Goal: Task Accomplishment & Management: Complete application form

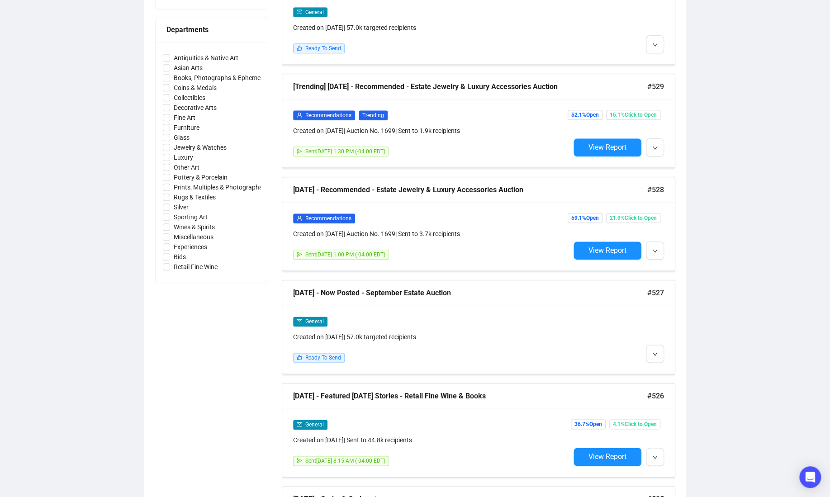
scroll to position [437, 0]
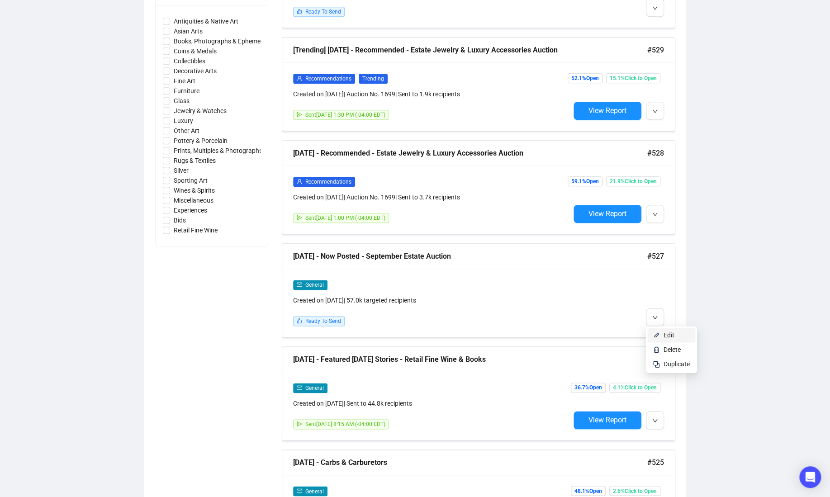
drag, startPoint x: 667, startPoint y: 332, endPoint x: 658, endPoint y: 333, distance: 8.7
click at [667, 333] on span "Edit" at bounding box center [669, 335] width 11 height 7
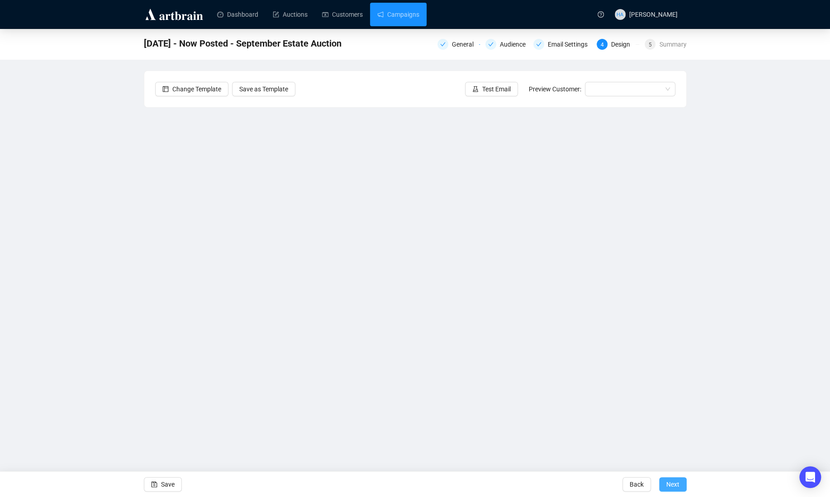
click at [669, 485] on span "Next" at bounding box center [672, 484] width 13 height 25
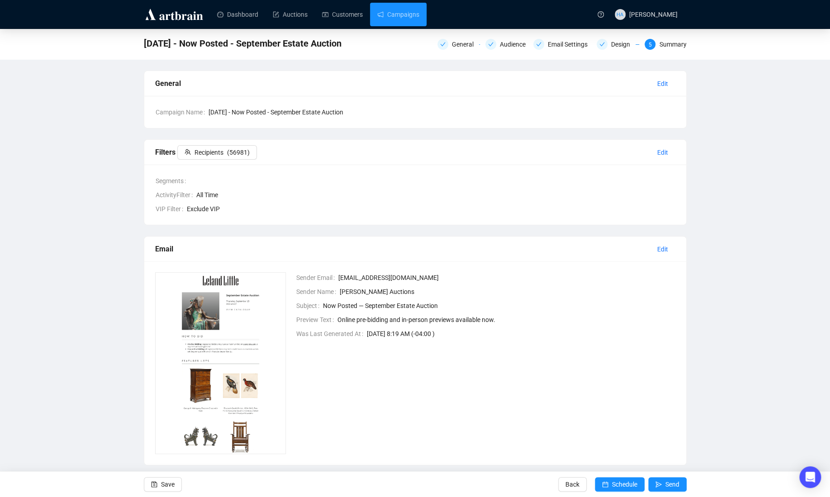
scroll to position [13, 0]
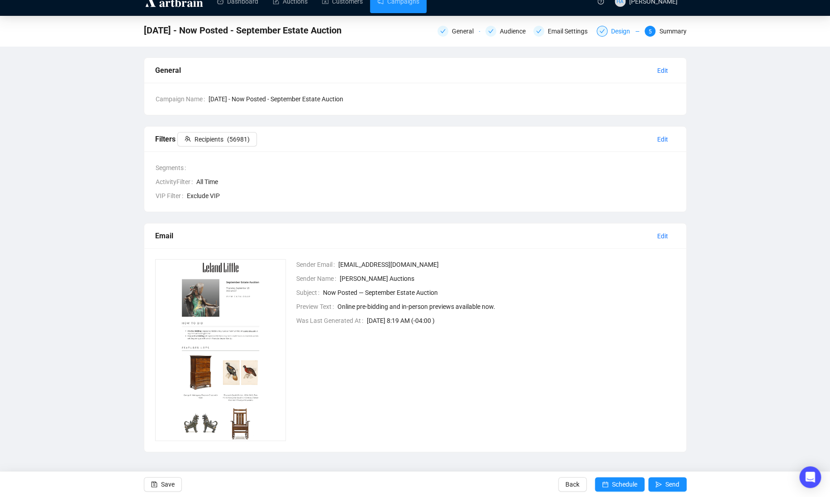
click at [614, 33] on div "Design" at bounding box center [623, 31] width 24 height 11
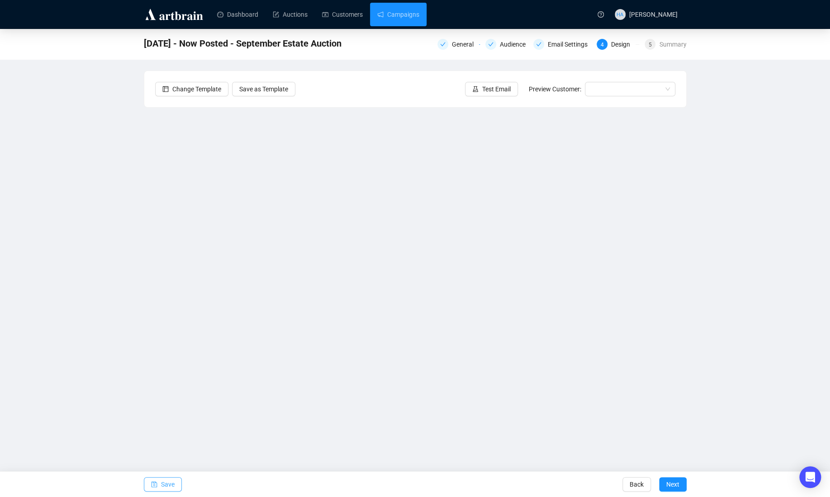
click at [169, 483] on span "Save" at bounding box center [168, 484] width 14 height 25
click at [672, 483] on span "Next" at bounding box center [672, 484] width 13 height 25
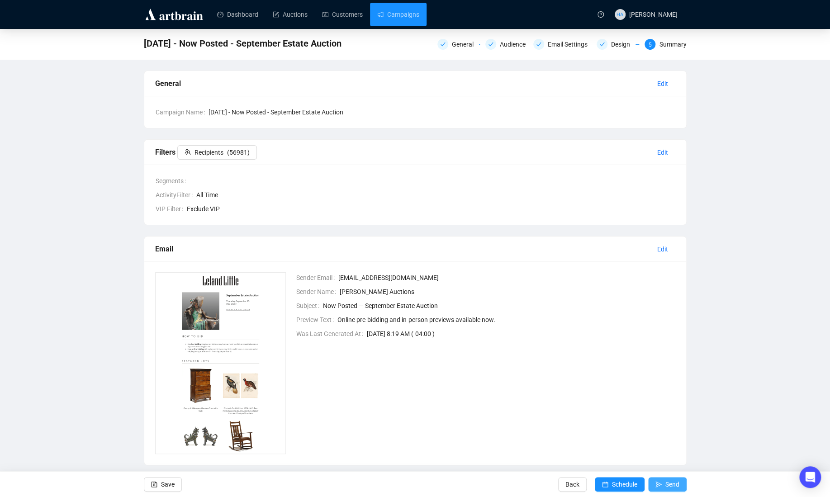
click at [668, 485] on span "Send" at bounding box center [673, 484] width 14 height 25
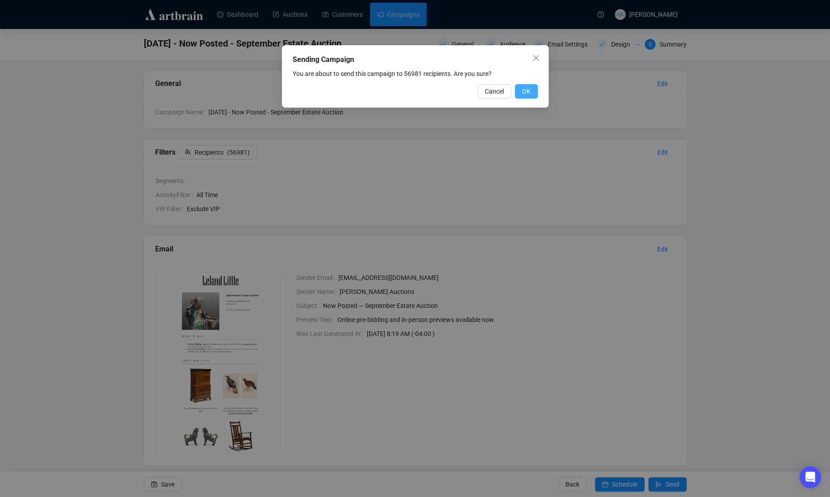
click at [528, 93] on span "OK" at bounding box center [526, 91] width 9 height 10
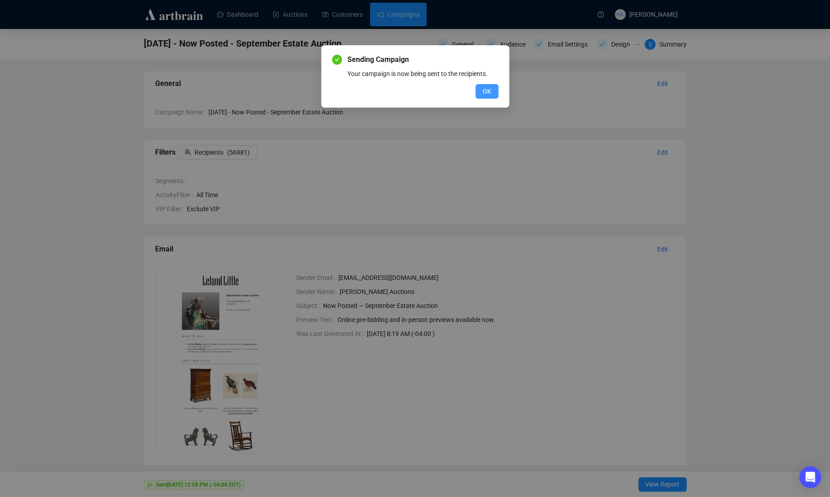
click at [490, 90] on span "OK" at bounding box center [487, 91] width 9 height 10
